Goal: Obtain resource: Obtain resource

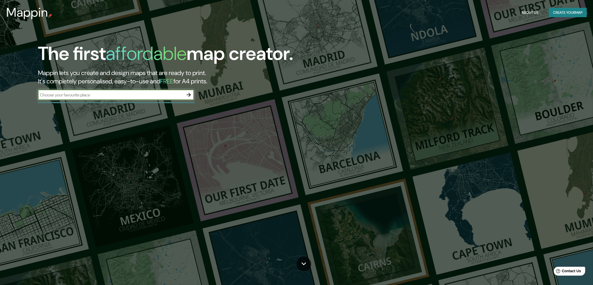
click at [189, 92] on icon "button" at bounding box center [189, 95] width 6 height 6
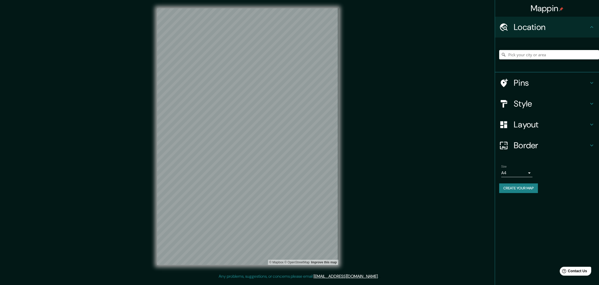
click at [526, 183] on button "Create your map" at bounding box center [518, 188] width 39 height 10
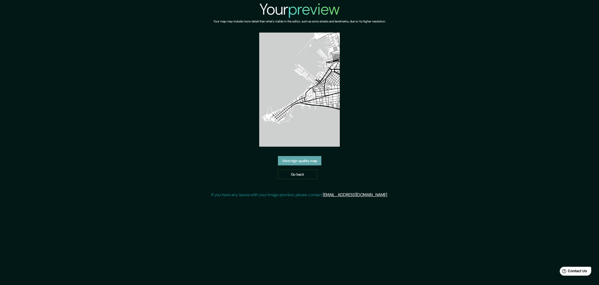
click at [308, 156] on link "View high quality map" at bounding box center [299, 161] width 43 height 10
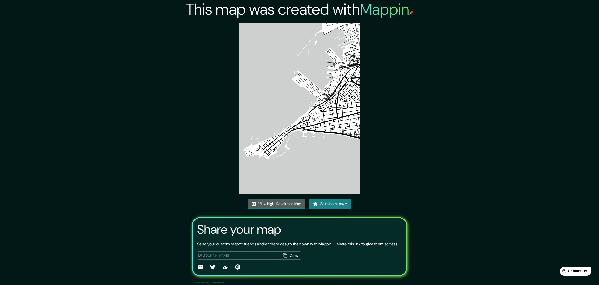
click at [286, 199] on link "View High-Resolution Map" at bounding box center [276, 204] width 57 height 10
